Goal: Transaction & Acquisition: Book appointment/travel/reservation

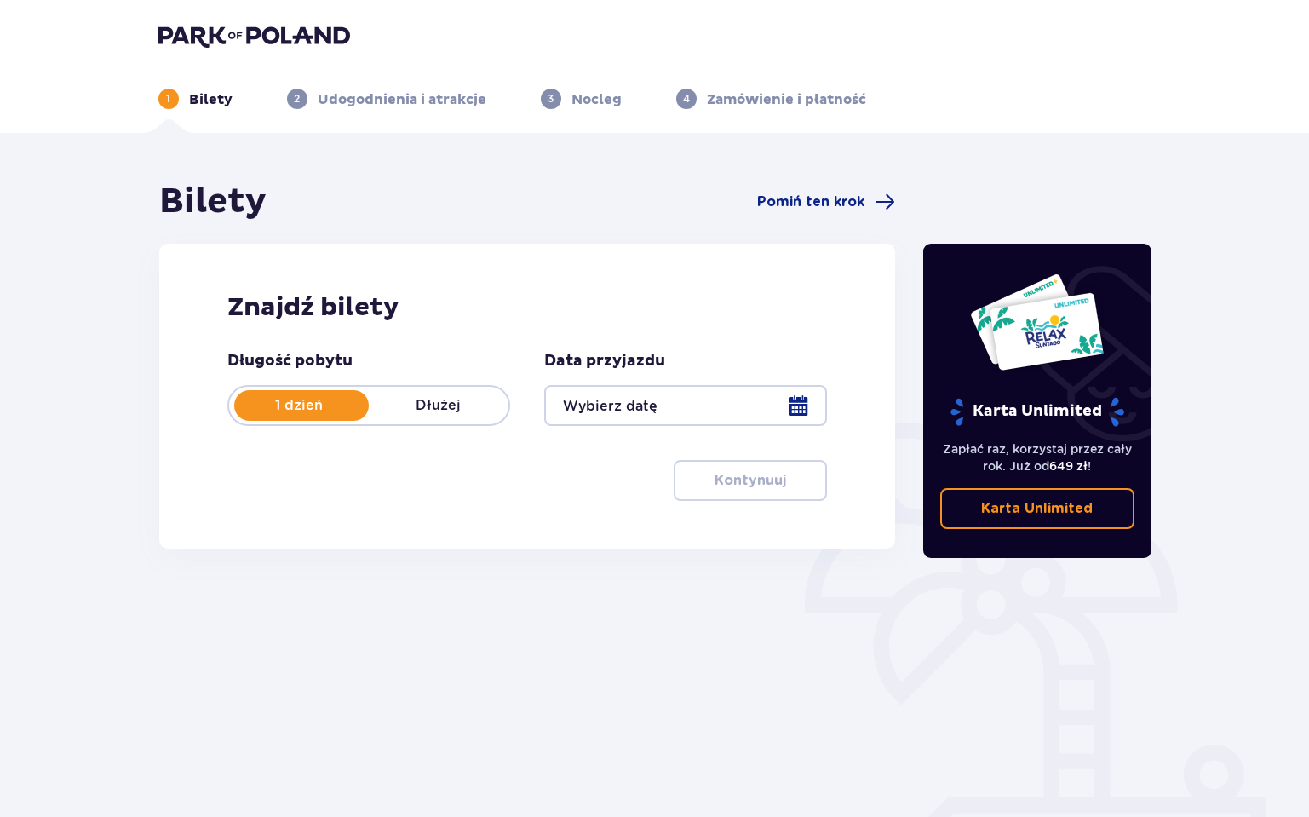
click at [791, 400] on div at bounding box center [685, 405] width 283 height 41
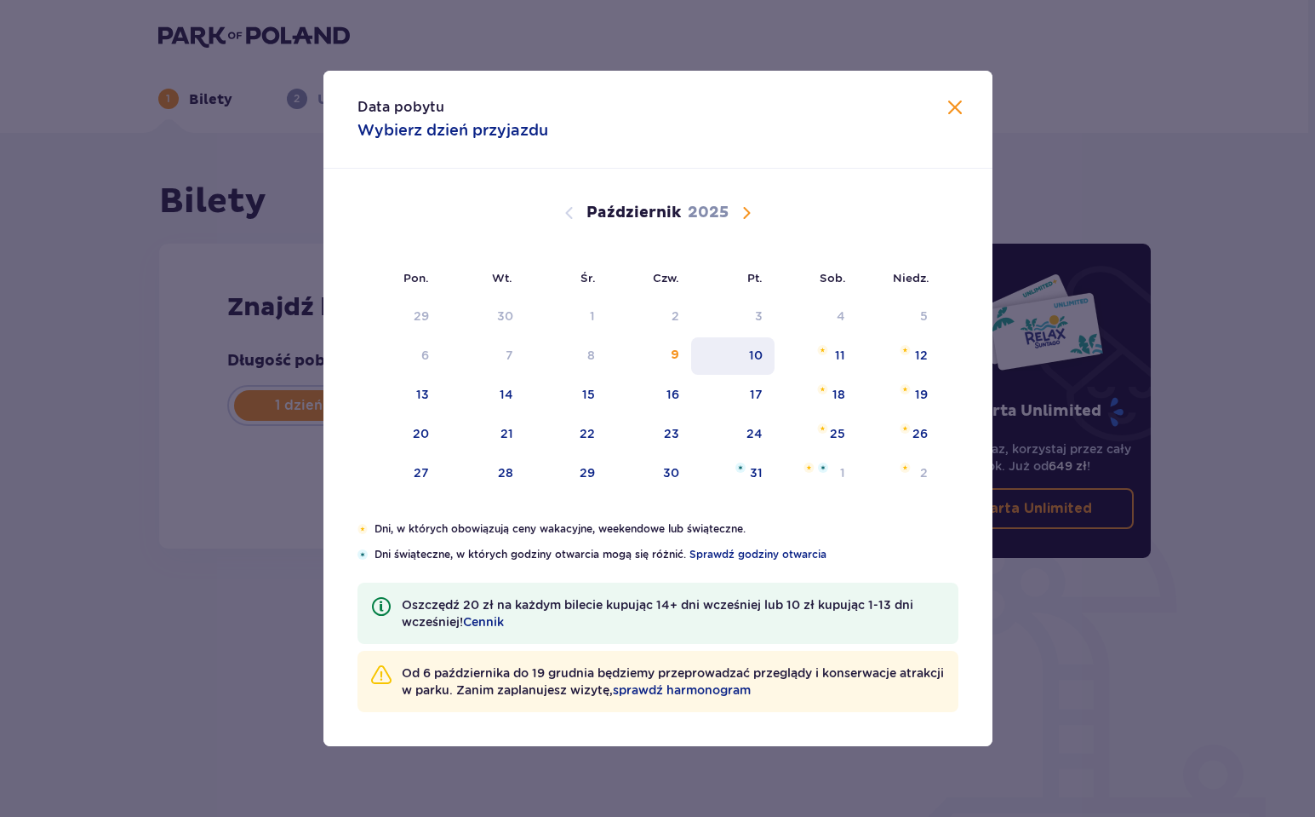
click at [752, 364] on div "10" at bounding box center [733, 355] width 84 height 37
type input "[DATE]"
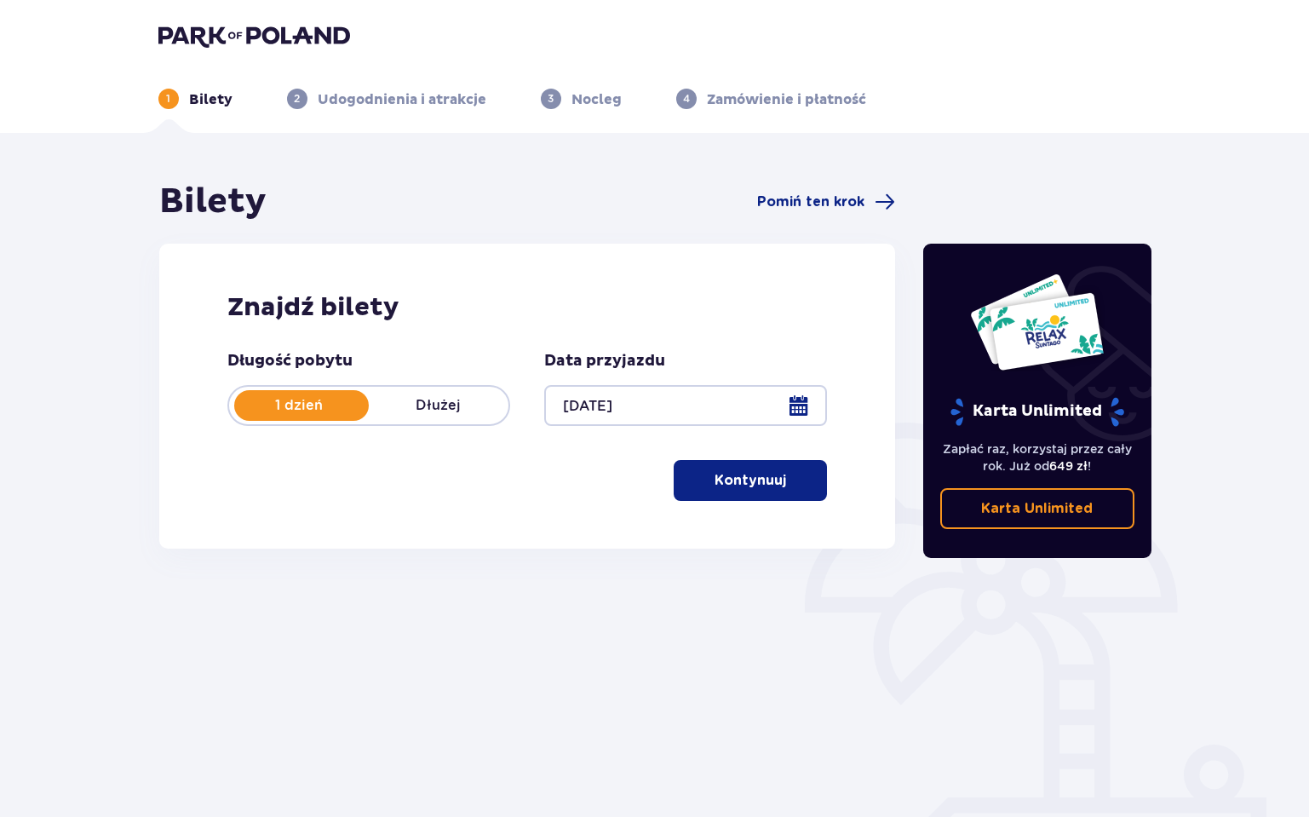
click at [743, 476] on p "Kontynuuj" at bounding box center [750, 480] width 72 height 19
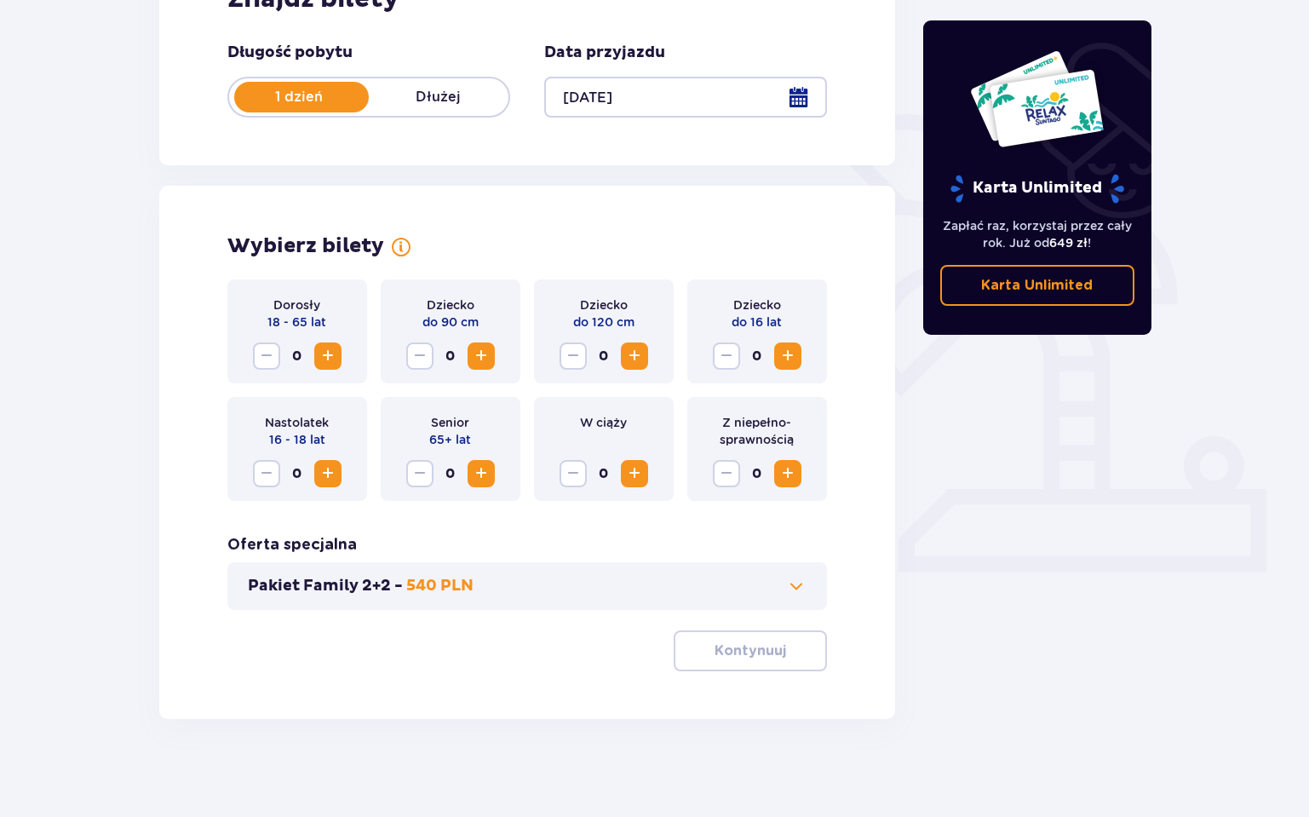
scroll to position [312, 0]
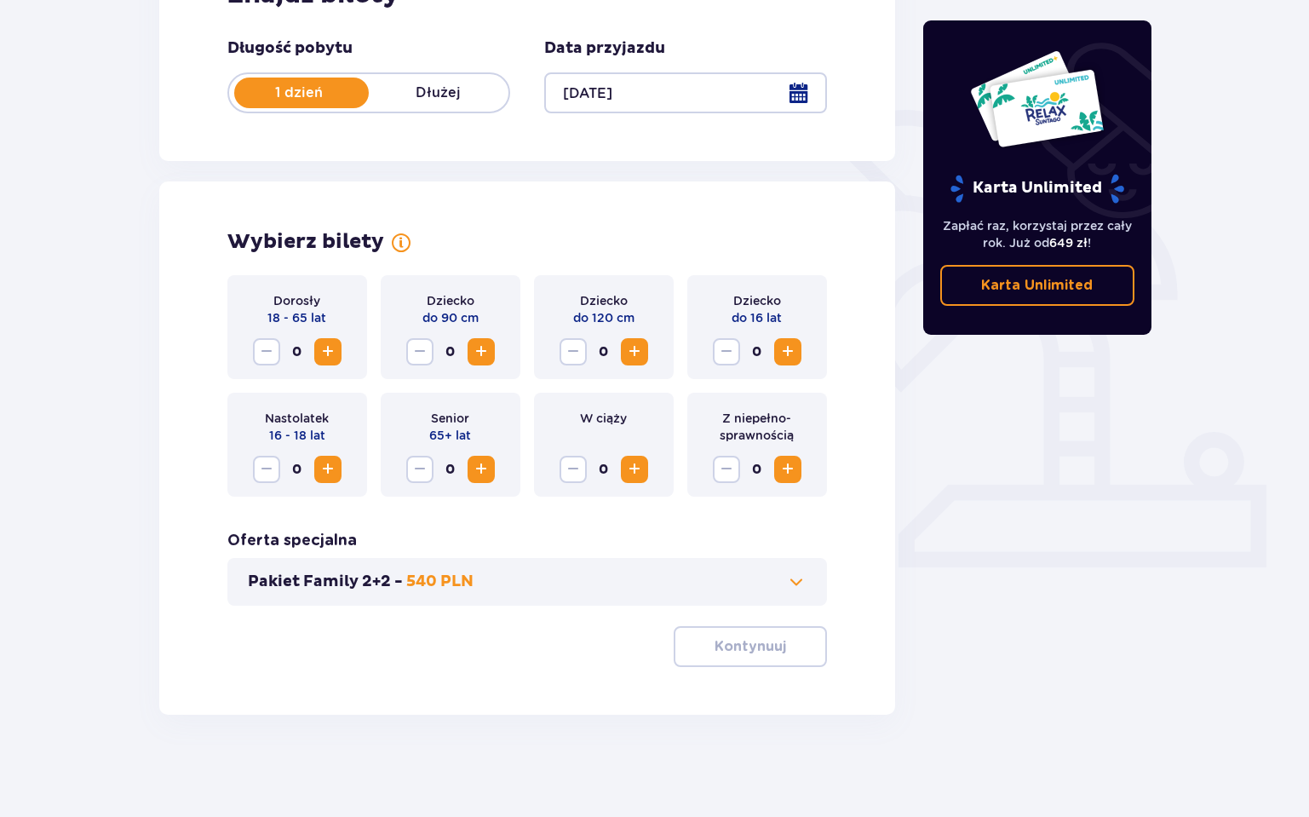
click at [332, 354] on span "Zwiększ" at bounding box center [328, 351] width 20 height 20
click at [765, 645] on p "Kontynuuj" at bounding box center [750, 646] width 72 height 19
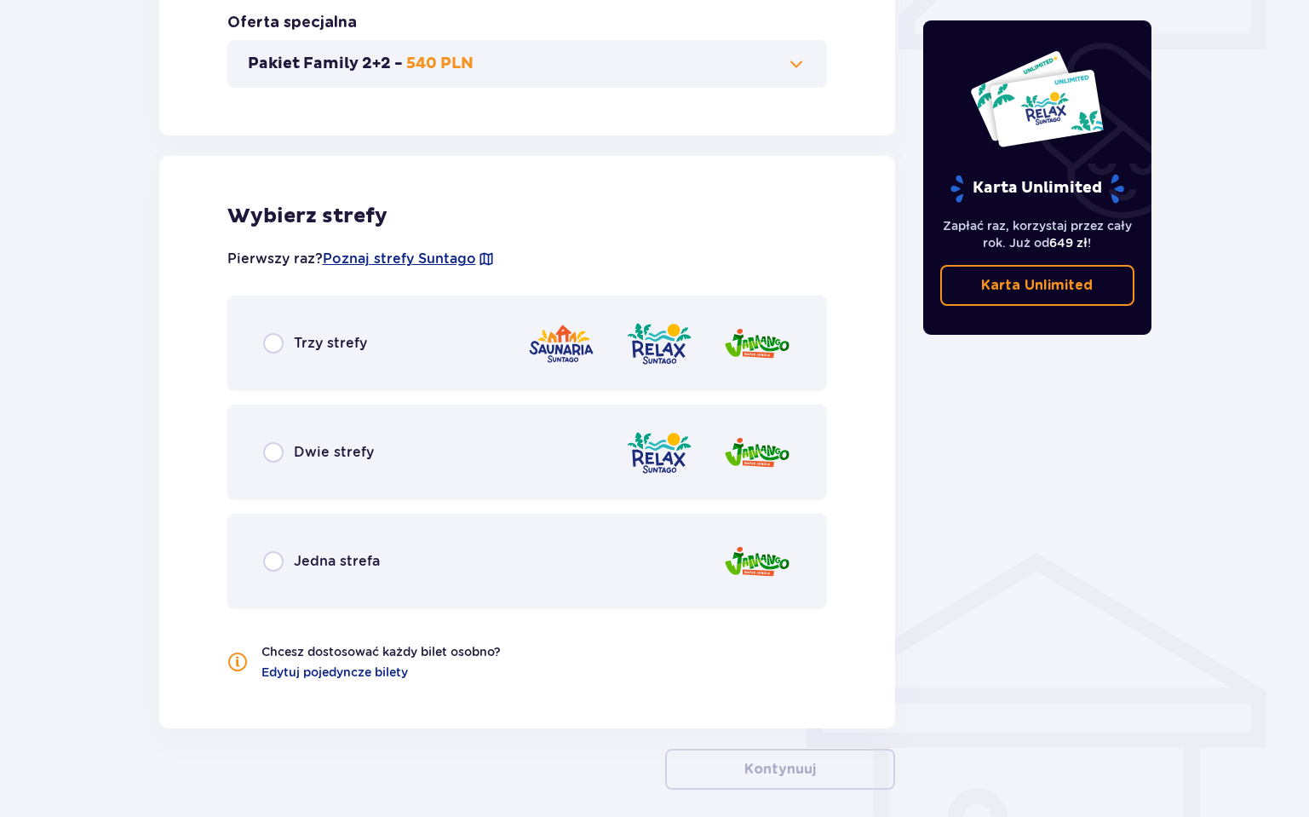
scroll to position [905, 0]
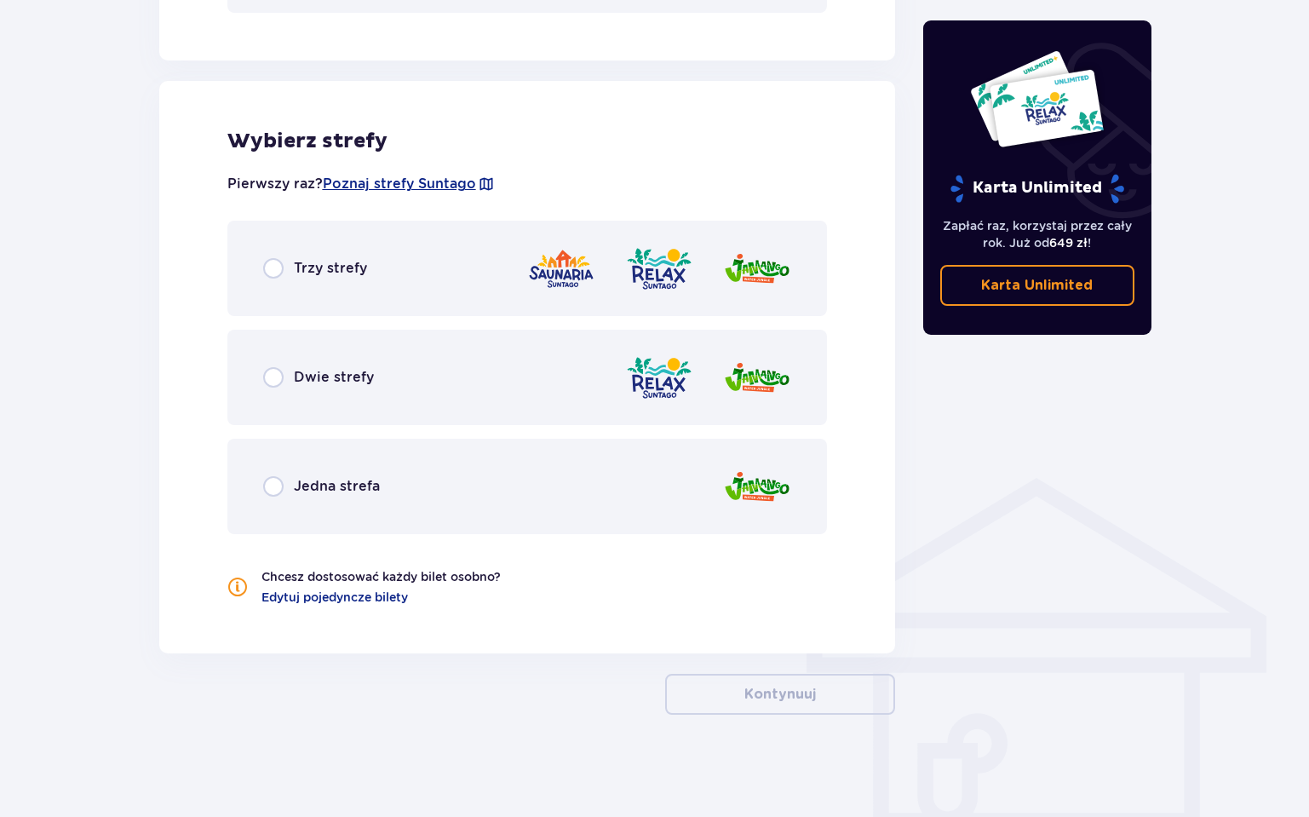
click at [304, 270] on span "Trzy strefy" at bounding box center [330, 268] width 73 height 19
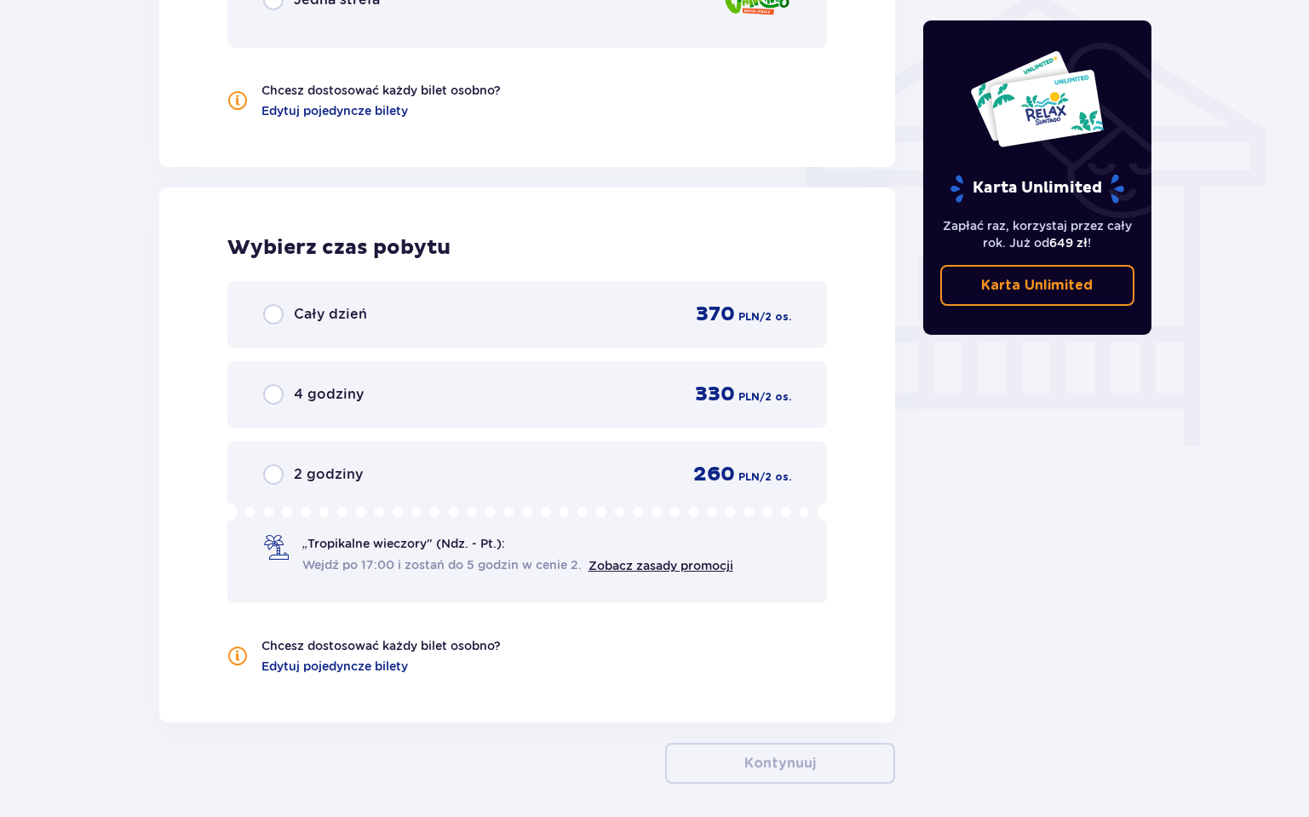
scroll to position [1460, 0]
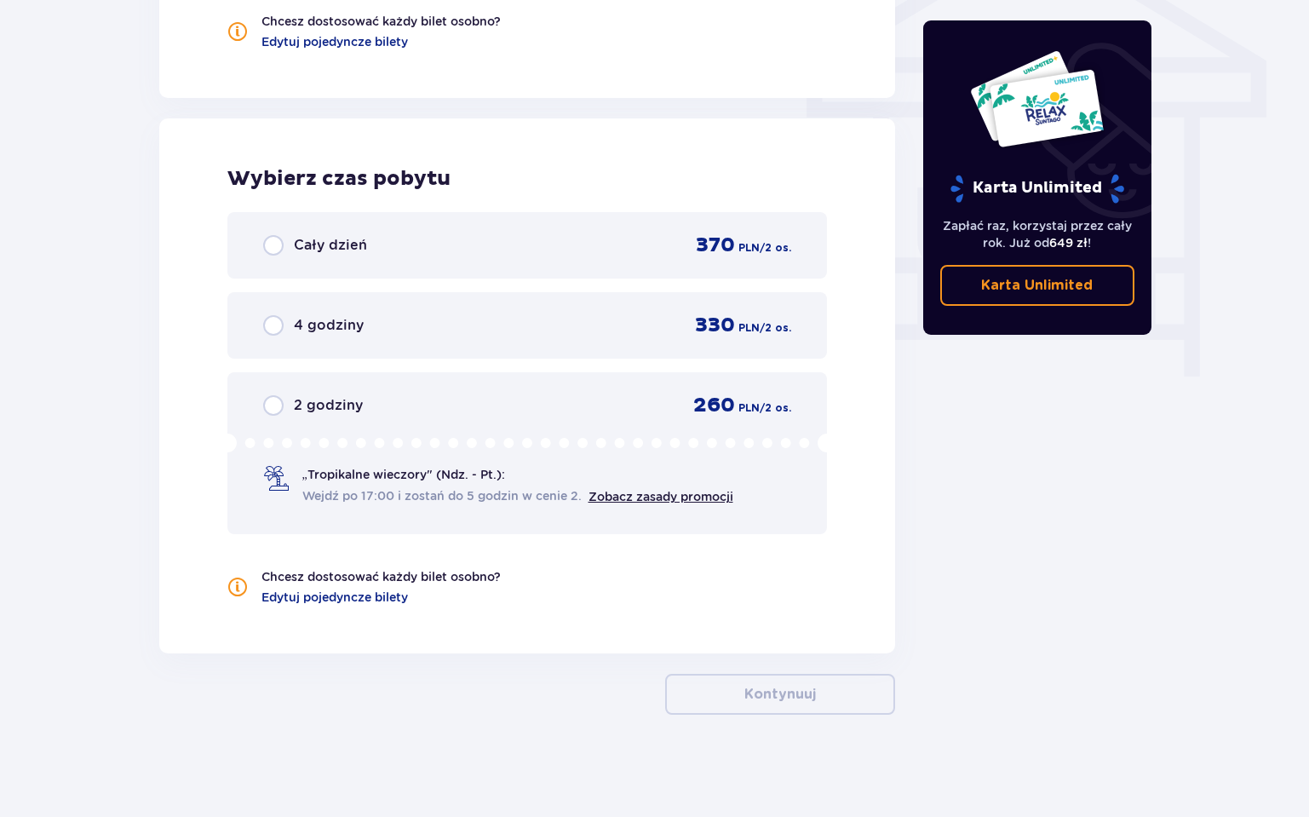
click at [364, 245] on span "Cały dzień" at bounding box center [330, 245] width 73 height 19
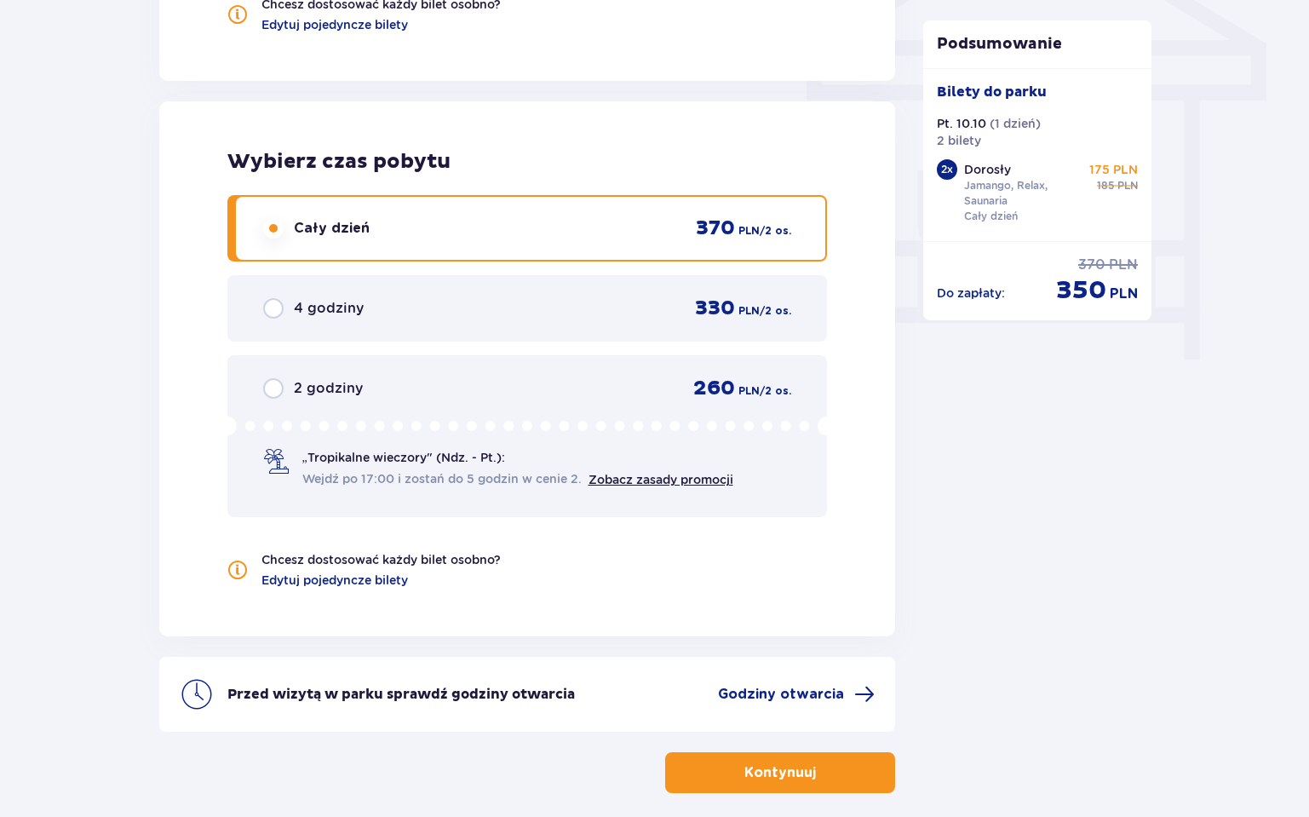
scroll to position [1556, 0]
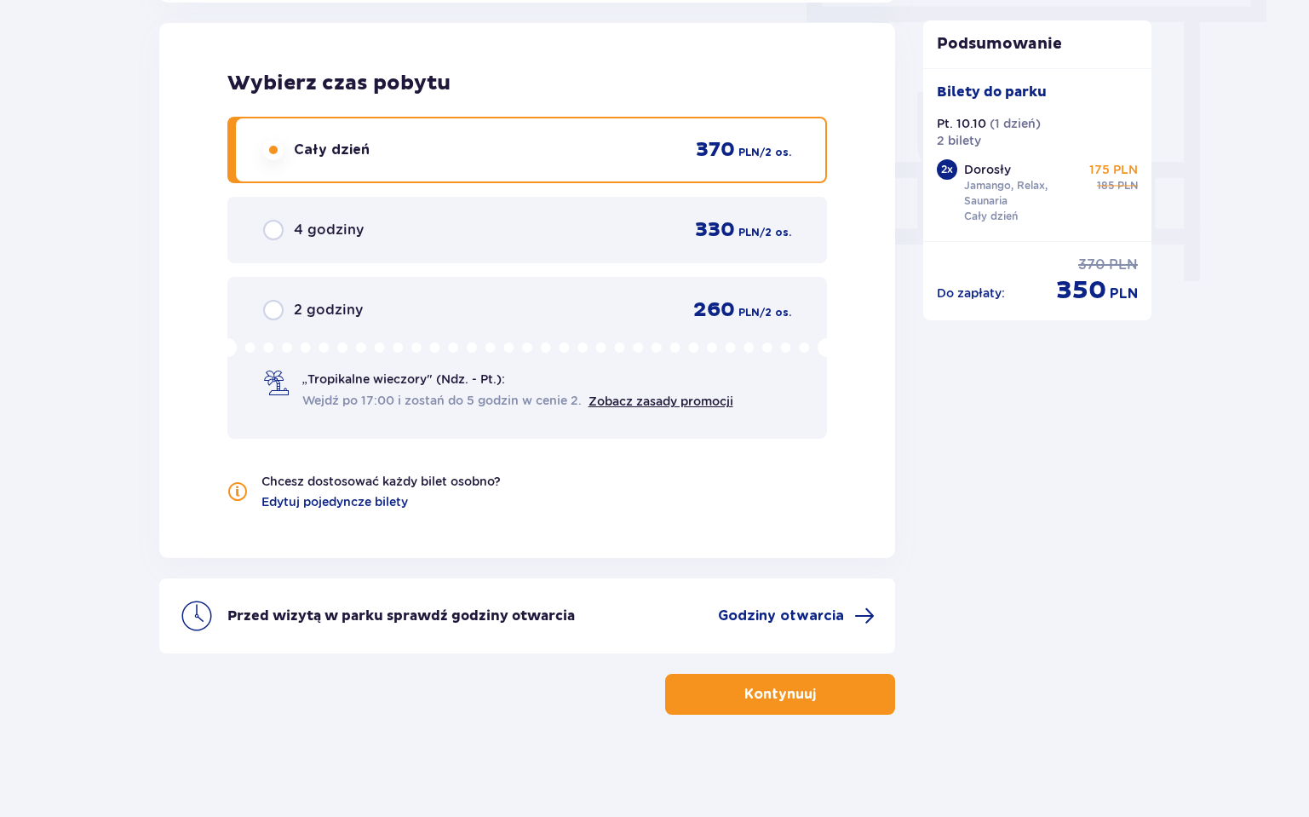
click at [804, 701] on button "Kontynuuj" at bounding box center [780, 693] width 230 height 41
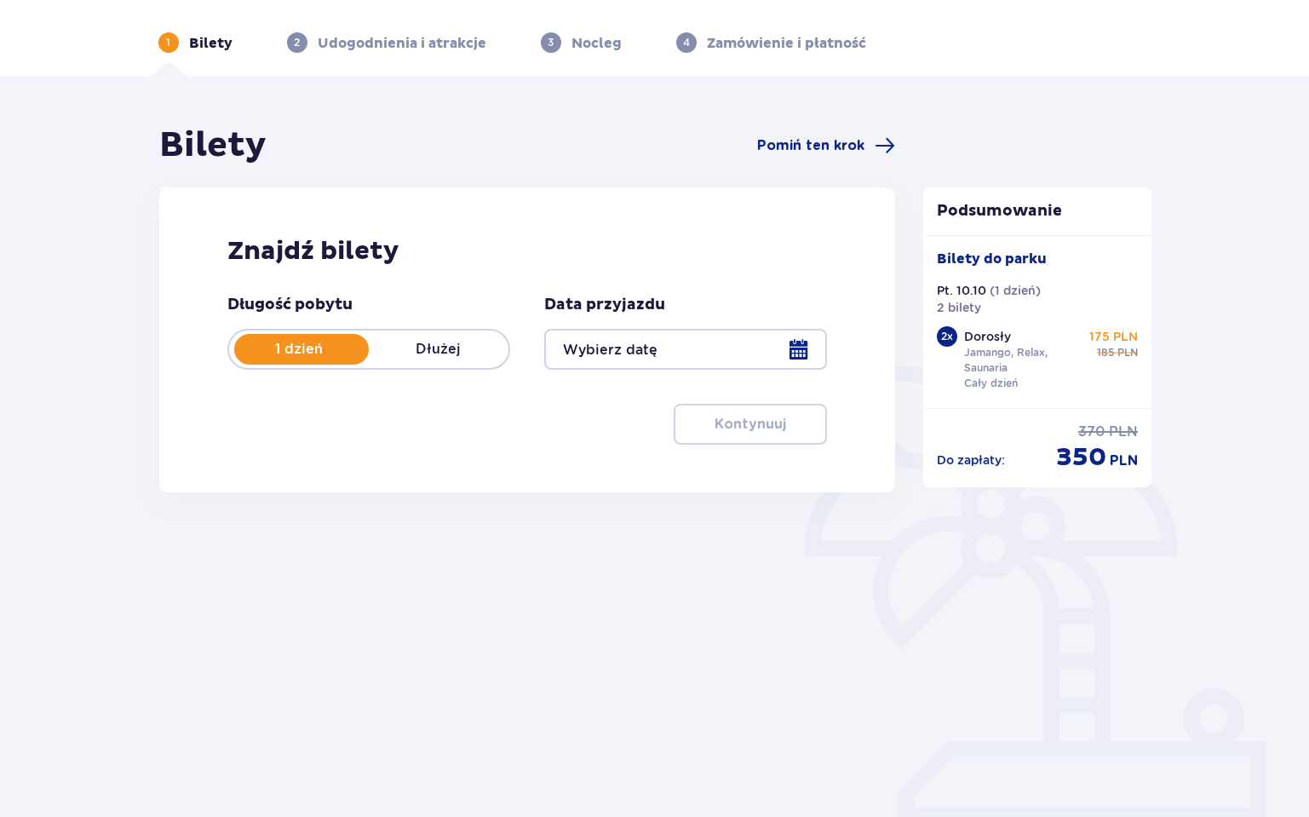
type input "[DATE]"
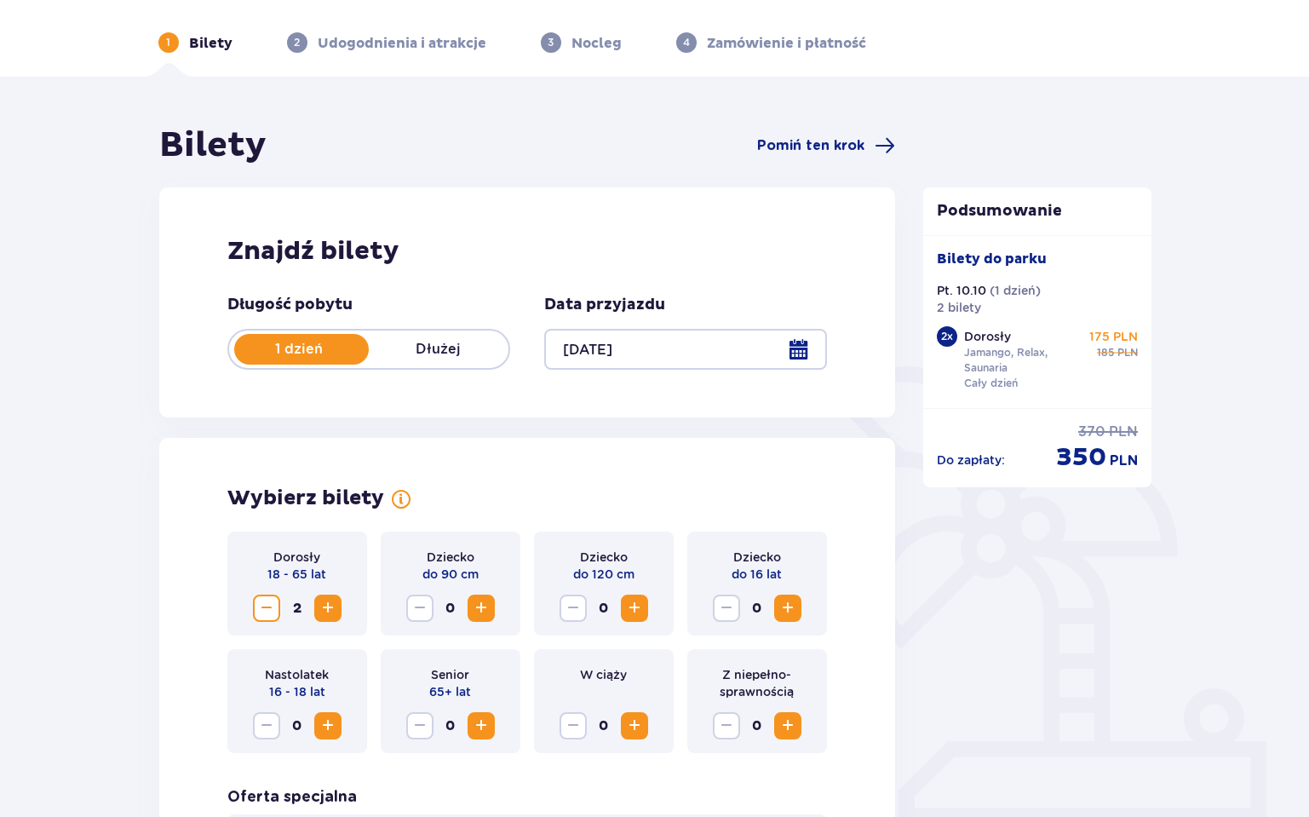
scroll to position [61, 0]
